Goal: Information Seeking & Learning: Learn about a topic

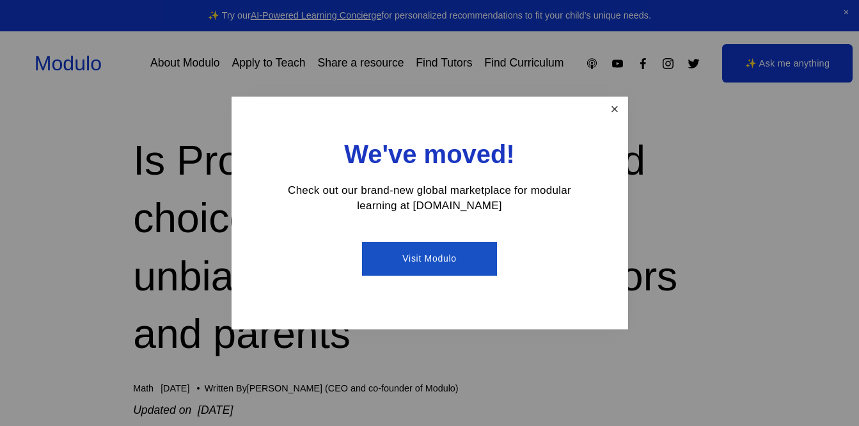
click at [613, 109] on link "Close" at bounding box center [614, 109] width 22 height 22
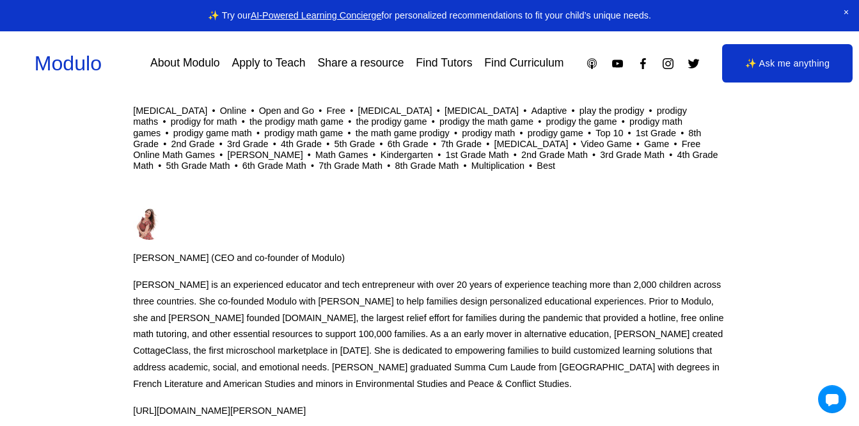
scroll to position [10110, 0]
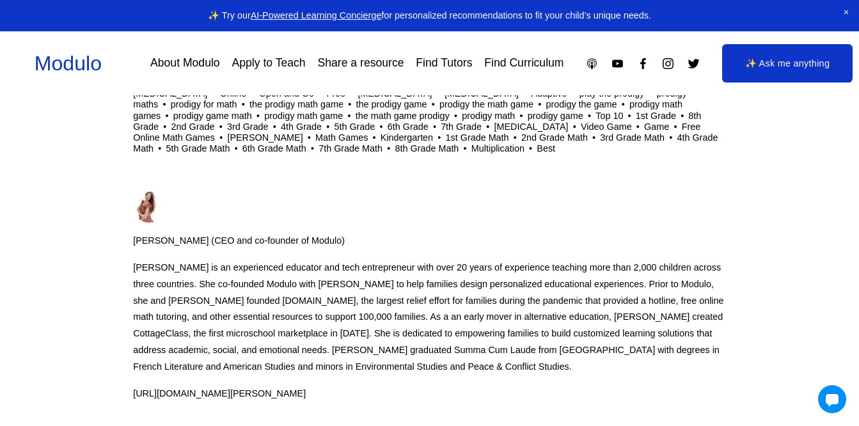
click at [192, 65] on link "About Modulo" at bounding box center [185, 63] width 70 height 22
